Goal: Task Accomplishment & Management: Manage account settings

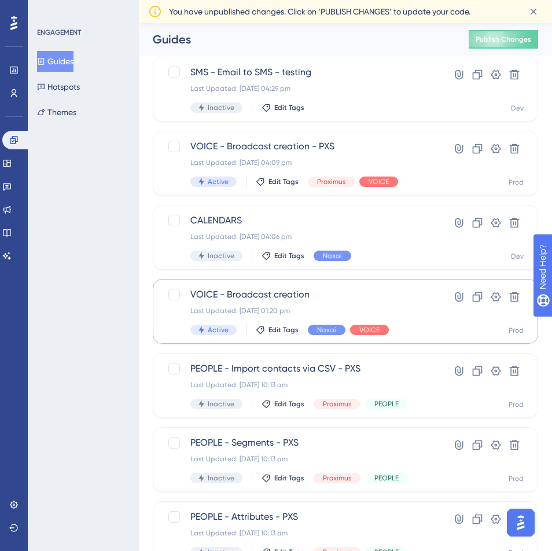
scroll to position [147, 0]
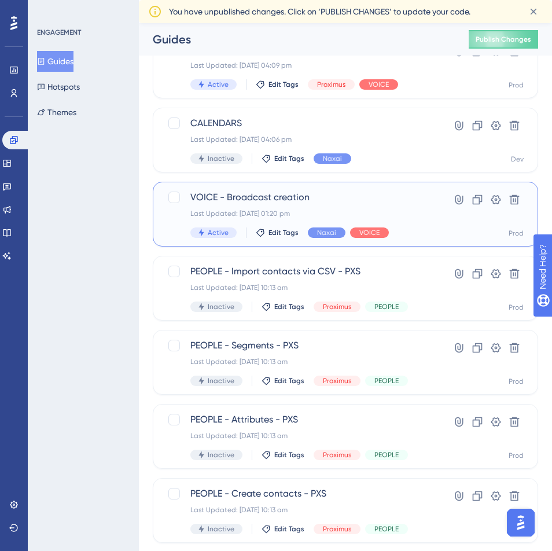
click at [271, 207] on div "VOICE - Broadcast creation Last Updated: 27 Aug 2024 01:20 pm Active Edit Tags …" at bounding box center [299, 213] width 218 height 47
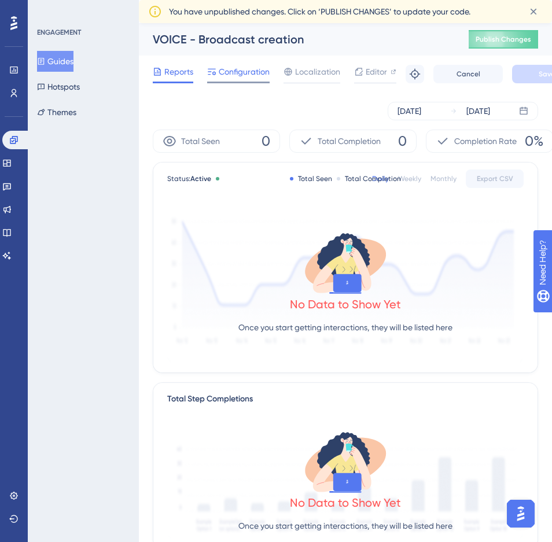
click at [242, 69] on span "Configuration" at bounding box center [244, 72] width 51 height 14
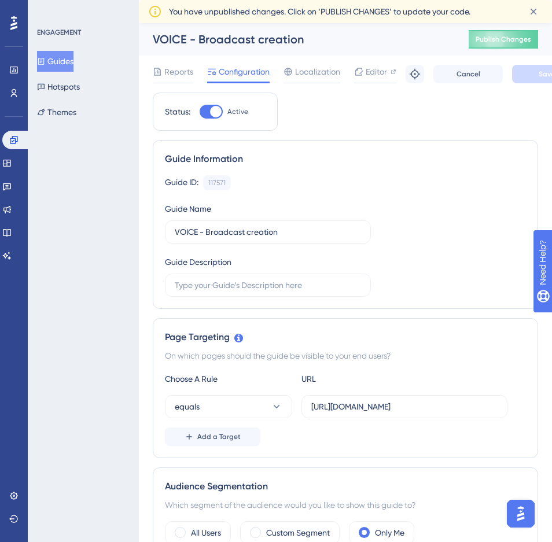
click at [68, 63] on button "Guides" at bounding box center [55, 61] width 36 height 21
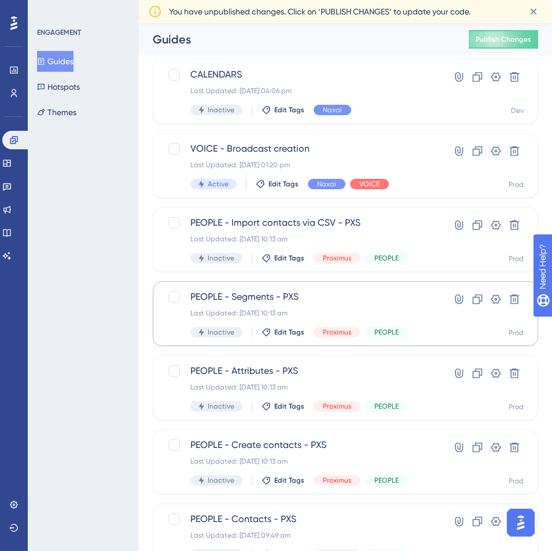
scroll to position [208, 0]
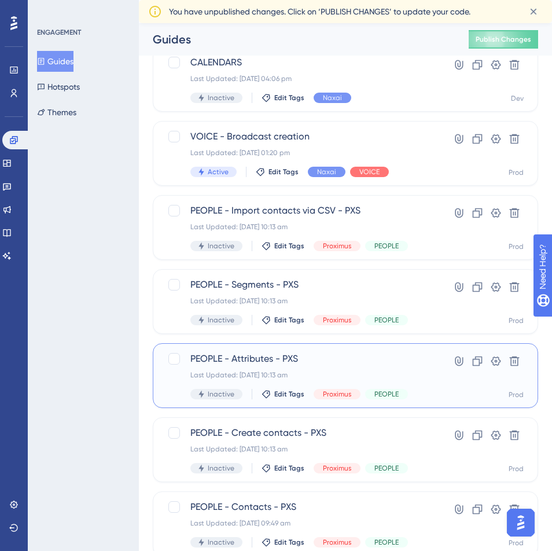
click at [254, 373] on div "Last Updated: 03 Jan 2024 10:13 am" at bounding box center [299, 374] width 218 height 9
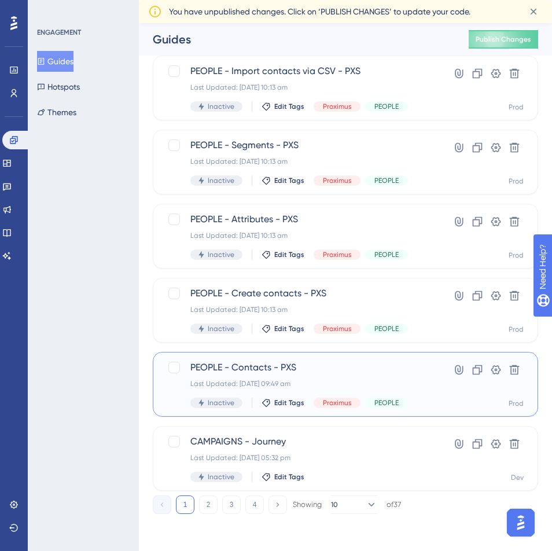
click at [260, 363] on span "PEOPLE - Contacts - PXS" at bounding box center [299, 368] width 218 height 14
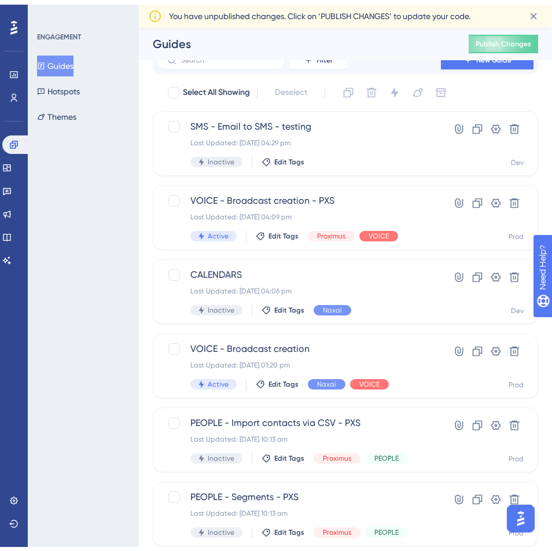
scroll to position [347, 0]
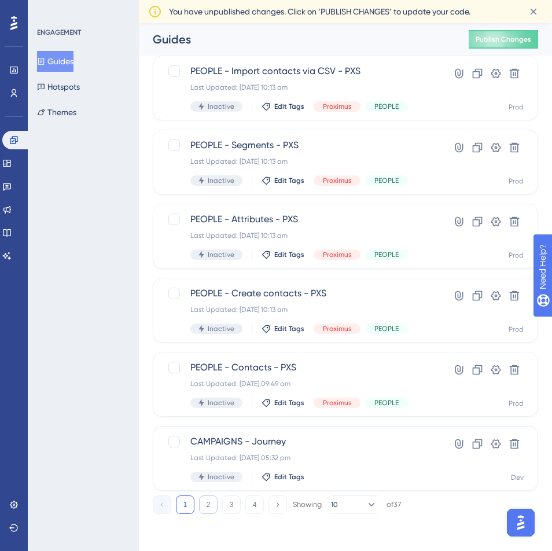
click at [210, 501] on button "2" at bounding box center [208, 504] width 19 height 19
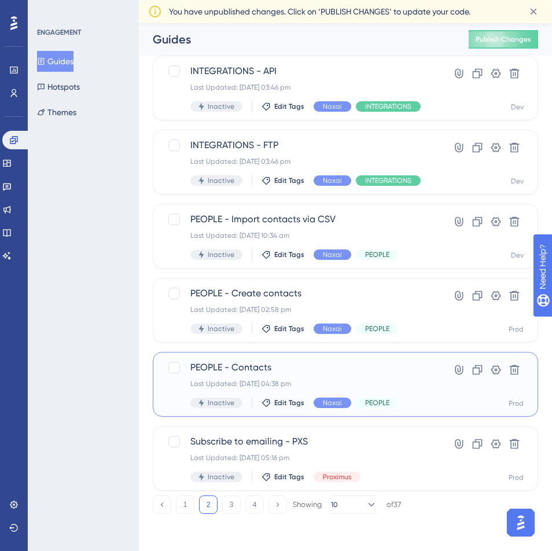
click at [285, 380] on div "Last Updated: 20 Aug 2024 04:38 pm" at bounding box center [299, 383] width 218 height 9
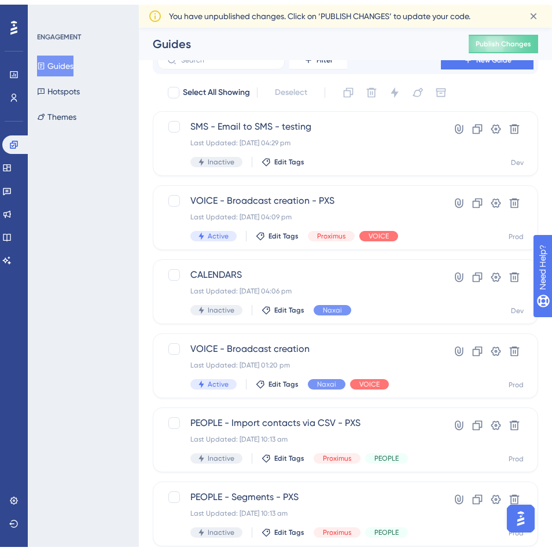
scroll to position [347, 0]
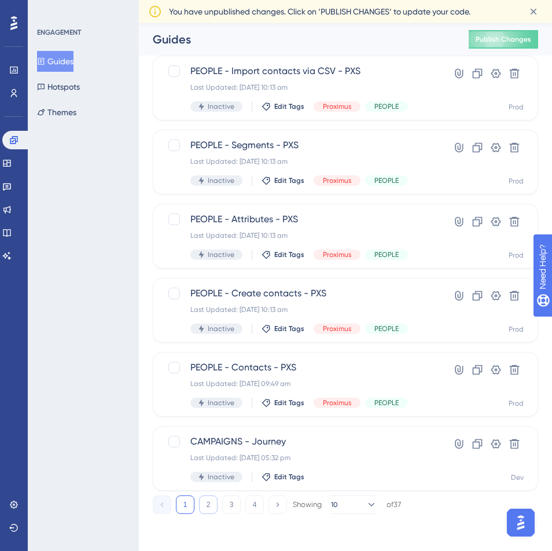
click at [210, 507] on button "2" at bounding box center [208, 504] width 19 height 19
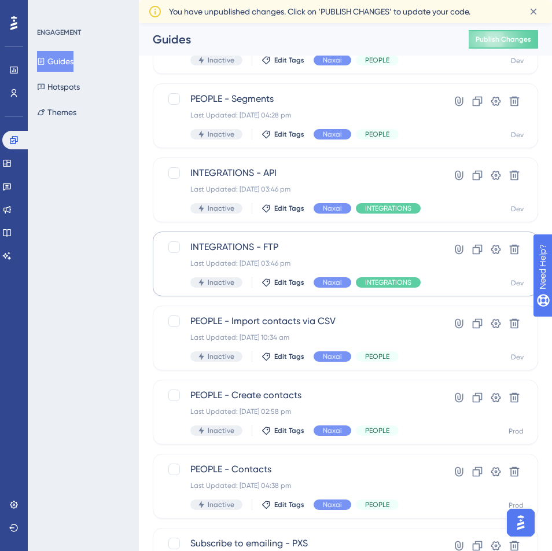
scroll to position [72, 0]
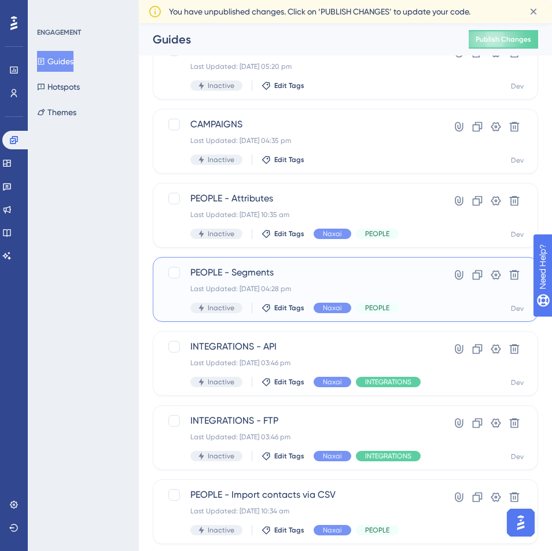
click at [269, 281] on div "PEOPLE - Segments Last Updated: 20 Aug 2024 04:28 pm Inactive Edit Tags Naxai P…" at bounding box center [299, 289] width 218 height 47
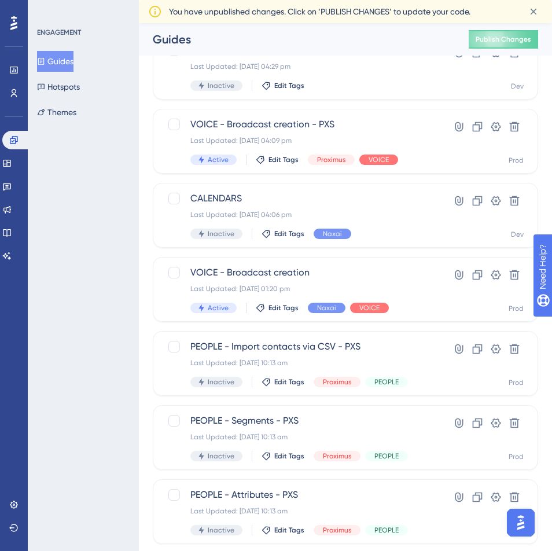
scroll to position [347, 0]
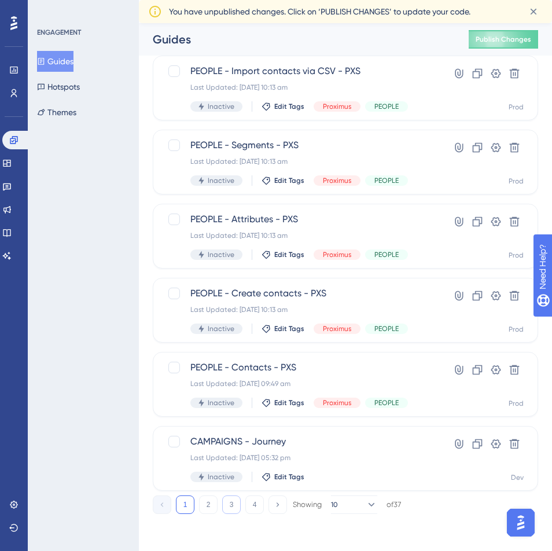
click at [237, 509] on button "3" at bounding box center [231, 504] width 19 height 19
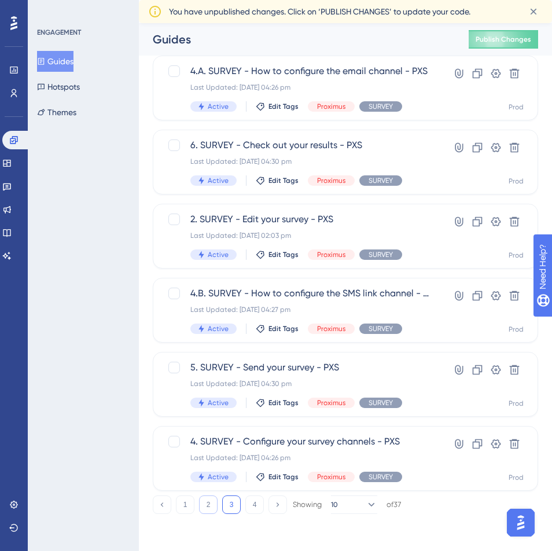
click at [202, 505] on button "2" at bounding box center [208, 504] width 19 height 19
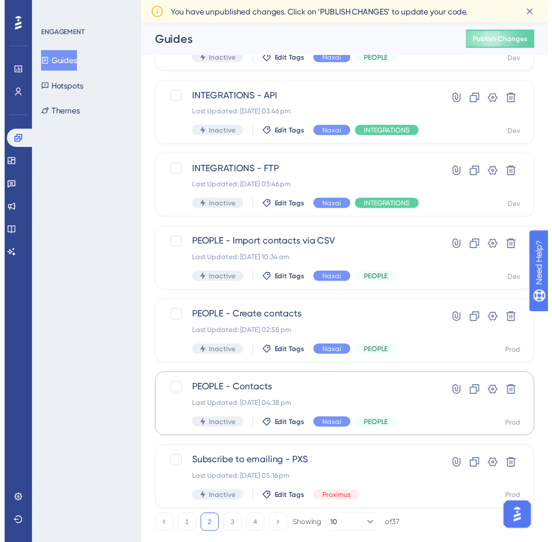
scroll to position [0, 0]
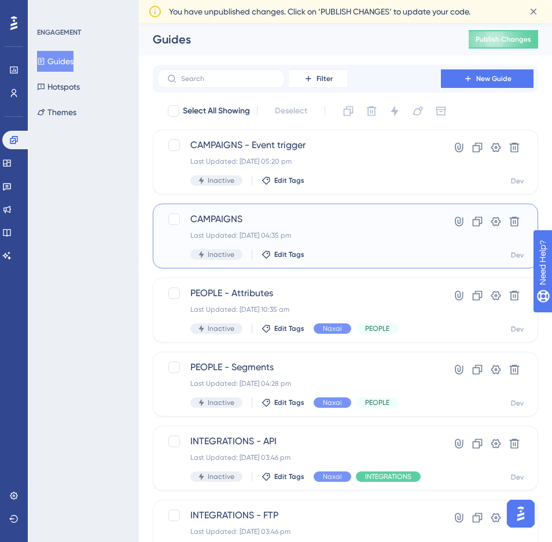
click at [251, 225] on span "CAMPAIGNS" at bounding box center [299, 219] width 218 height 14
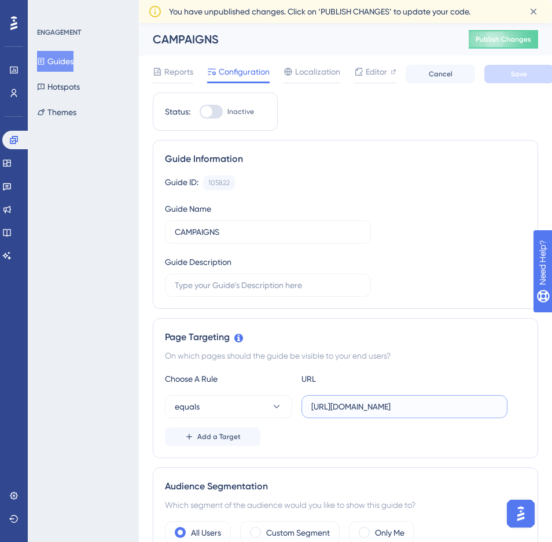
drag, startPoint x: 416, startPoint y: 406, endPoint x: 484, endPoint y: 408, distance: 68.3
click at [530, 408] on div "Page Targeting On which pages should the guide be visible to your end users? Ch…" at bounding box center [346, 388] width 386 height 140
click at [414, 355] on div "On which pages should the guide be visible to your end users?" at bounding box center [345, 356] width 361 height 14
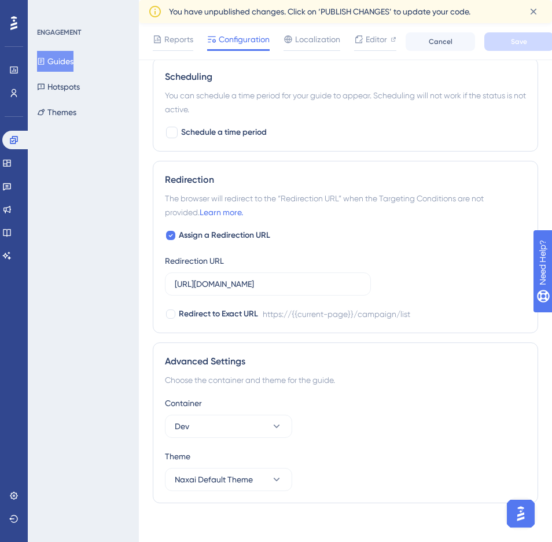
scroll to position [755, 0]
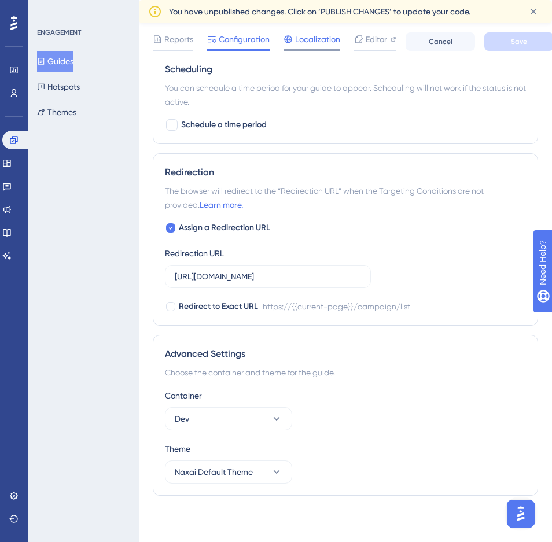
click at [315, 39] on span "Localization" at bounding box center [317, 39] width 45 height 14
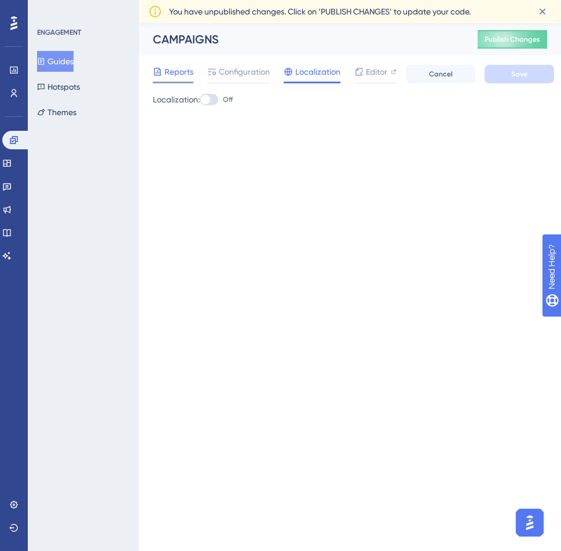
click at [176, 74] on span "Reports" at bounding box center [178, 72] width 29 height 14
